Goal: Task Accomplishment & Management: Manage account settings

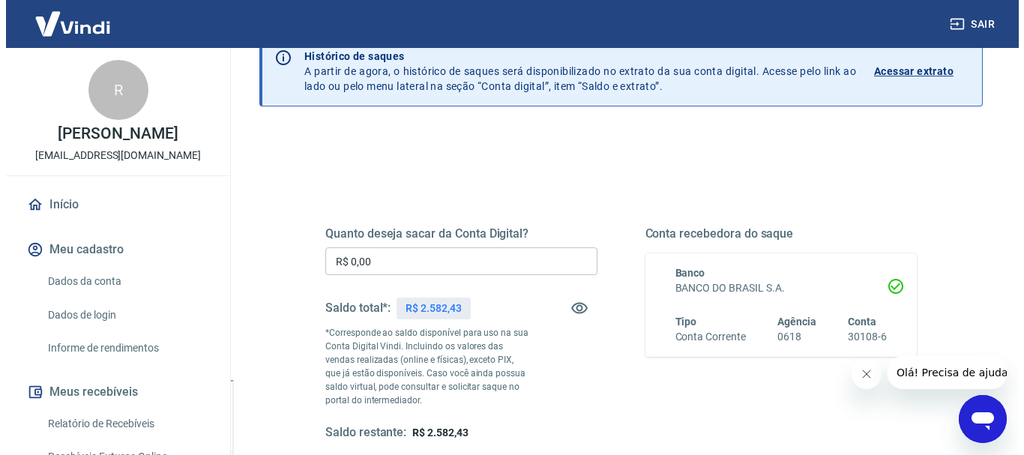
scroll to position [150, 0]
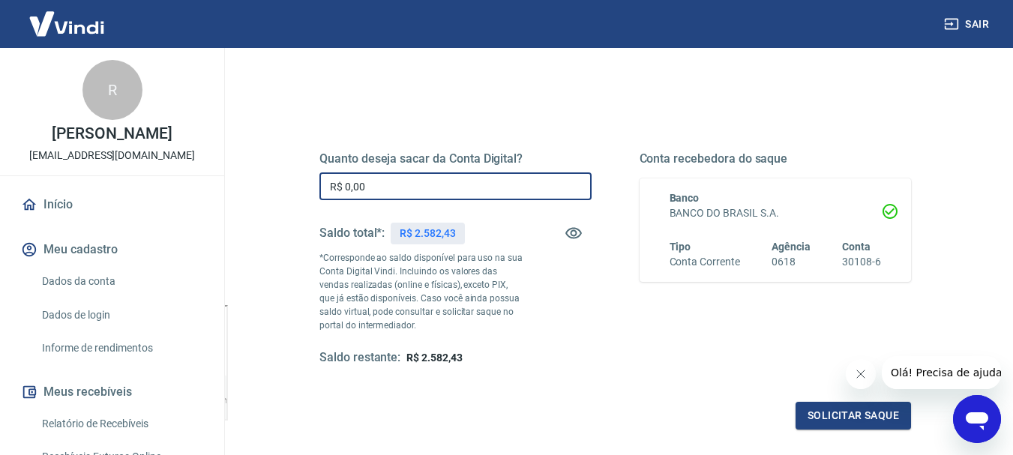
click at [490, 194] on input "R$ 0,00" at bounding box center [455, 186] width 272 height 28
type input "R$ 2.582,43"
click at [840, 412] on button "Solicitar saque" at bounding box center [852, 416] width 115 height 28
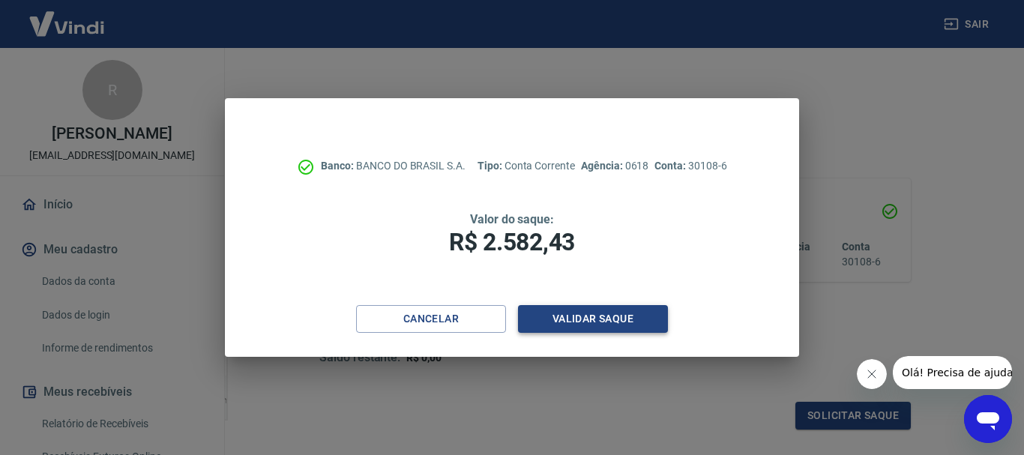
click at [579, 323] on button "Validar saque" at bounding box center [593, 319] width 150 height 28
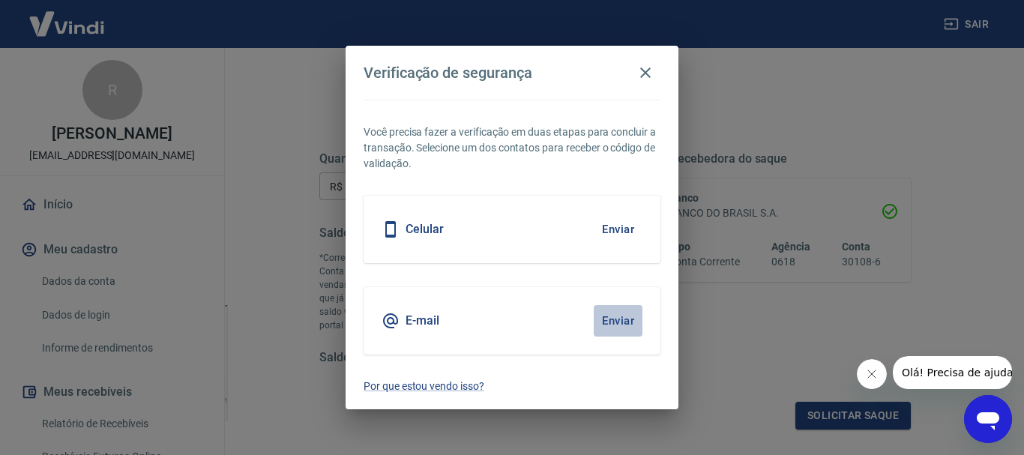
click at [610, 322] on button "Enviar" at bounding box center [618, 320] width 49 height 31
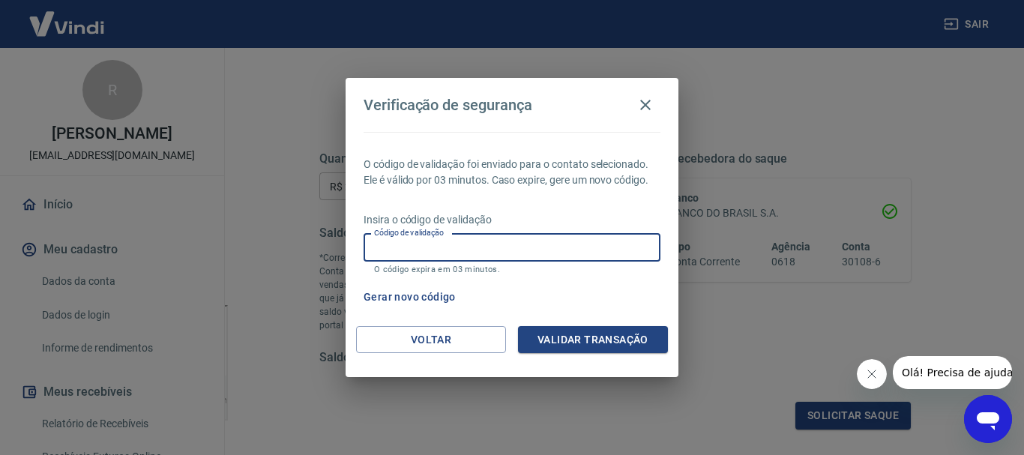
paste input "781632"
type input "781632"
click at [571, 335] on button "Validar transação" at bounding box center [593, 340] width 150 height 28
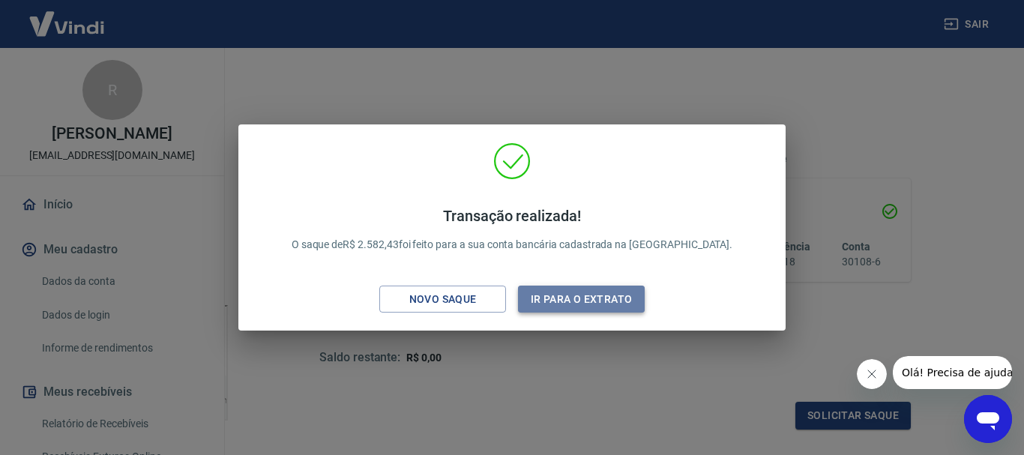
click at [640, 305] on button "Ir para o extrato" at bounding box center [581, 300] width 127 height 28
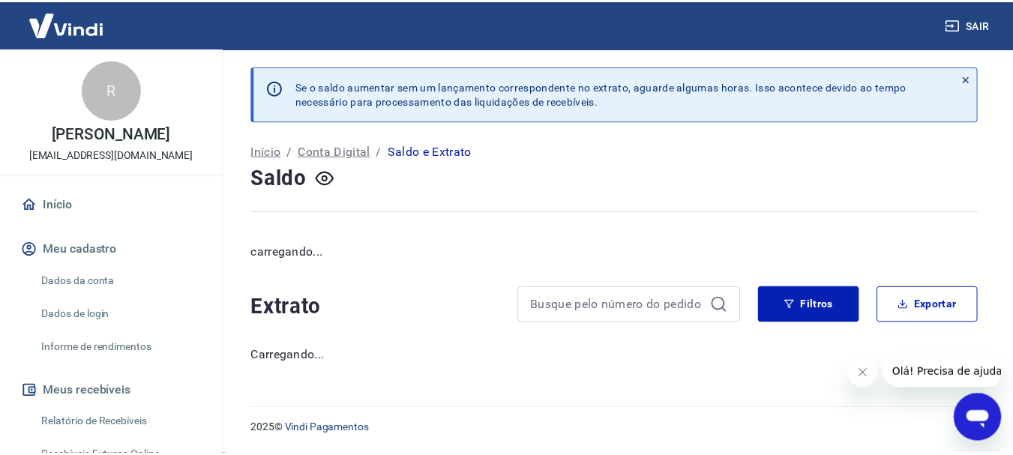
scroll to position [75, 0]
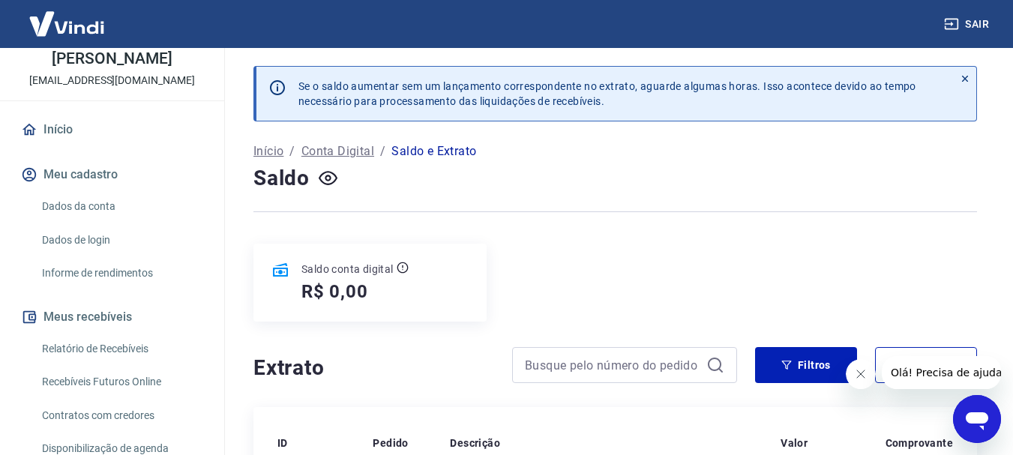
click at [122, 349] on link "Relatório de Recebíveis" at bounding box center [121, 349] width 170 height 31
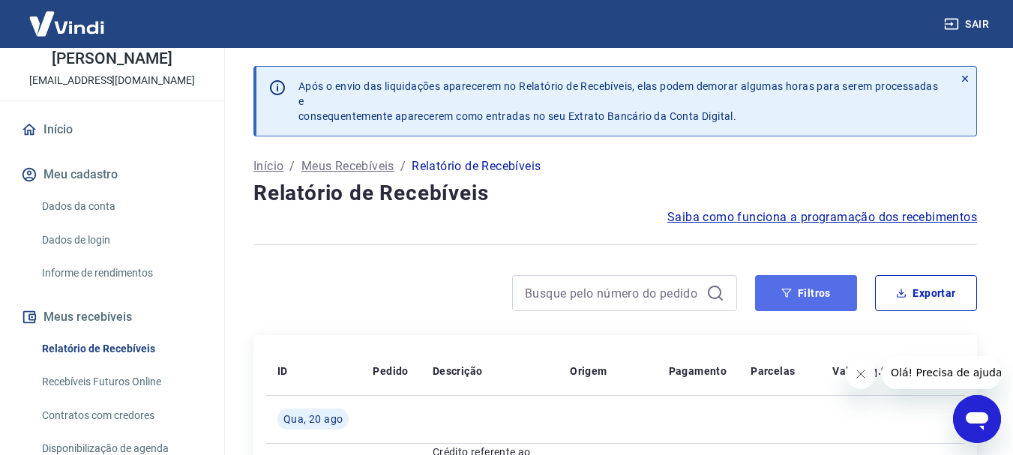
click at [789, 288] on icon "button" at bounding box center [786, 293] width 10 height 10
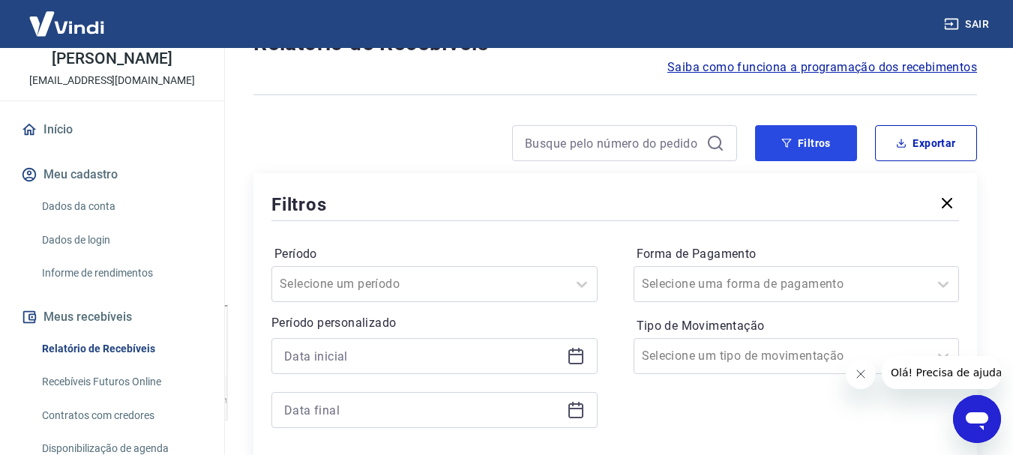
scroll to position [225, 0]
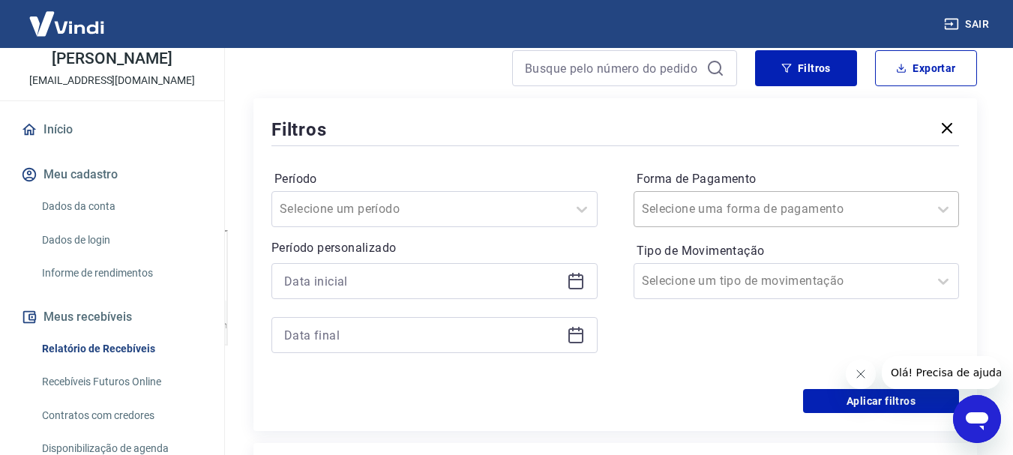
click at [672, 210] on input "Forma de Pagamento" at bounding box center [717, 209] width 151 height 18
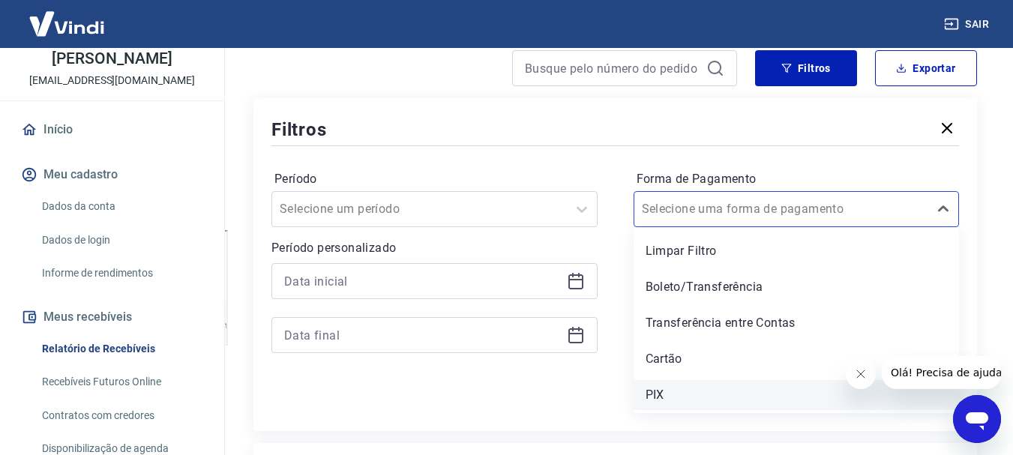
click at [656, 395] on div "PIX" at bounding box center [797, 395] width 326 height 30
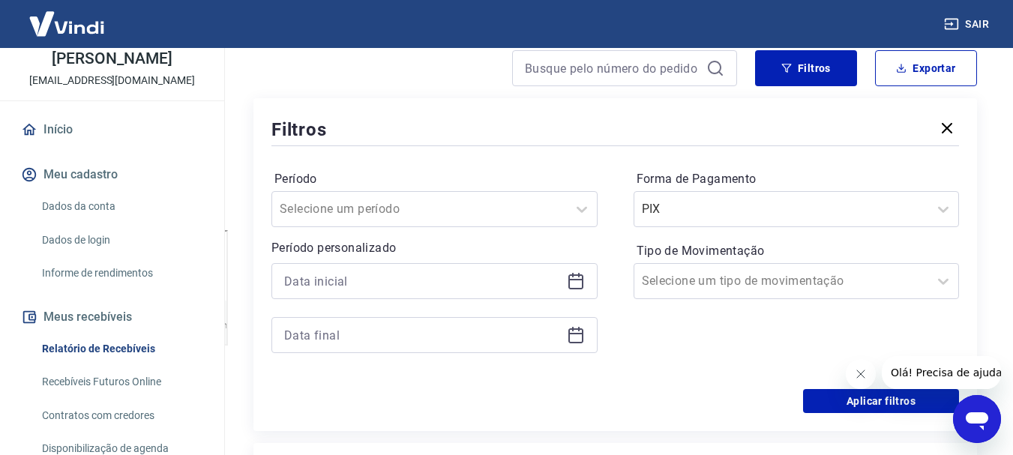
scroll to position [300, 0]
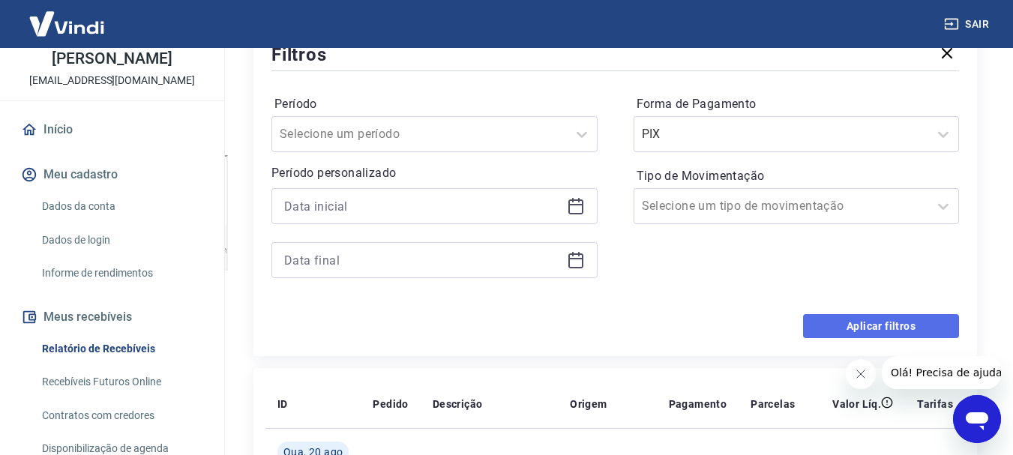
click at [837, 316] on button "Aplicar filtros" at bounding box center [881, 326] width 156 height 24
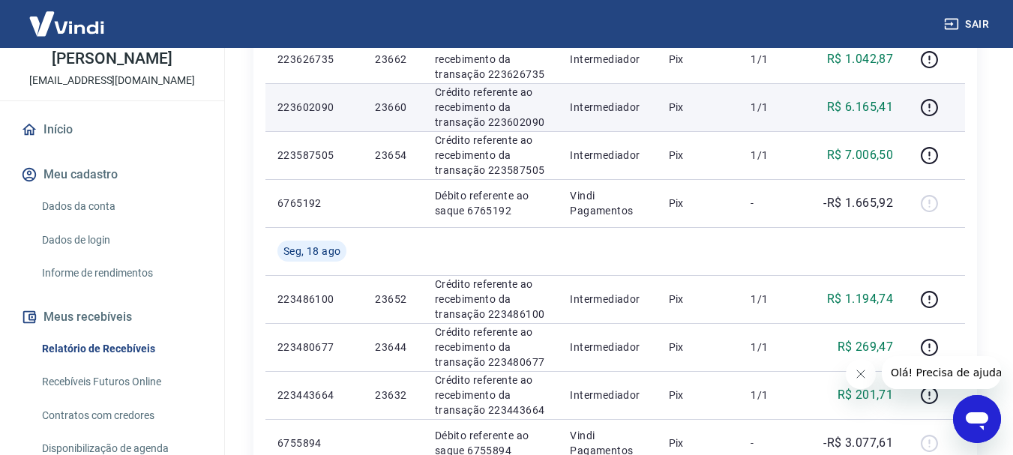
scroll to position [675, 0]
